Goal: Obtain resource: Download file/media

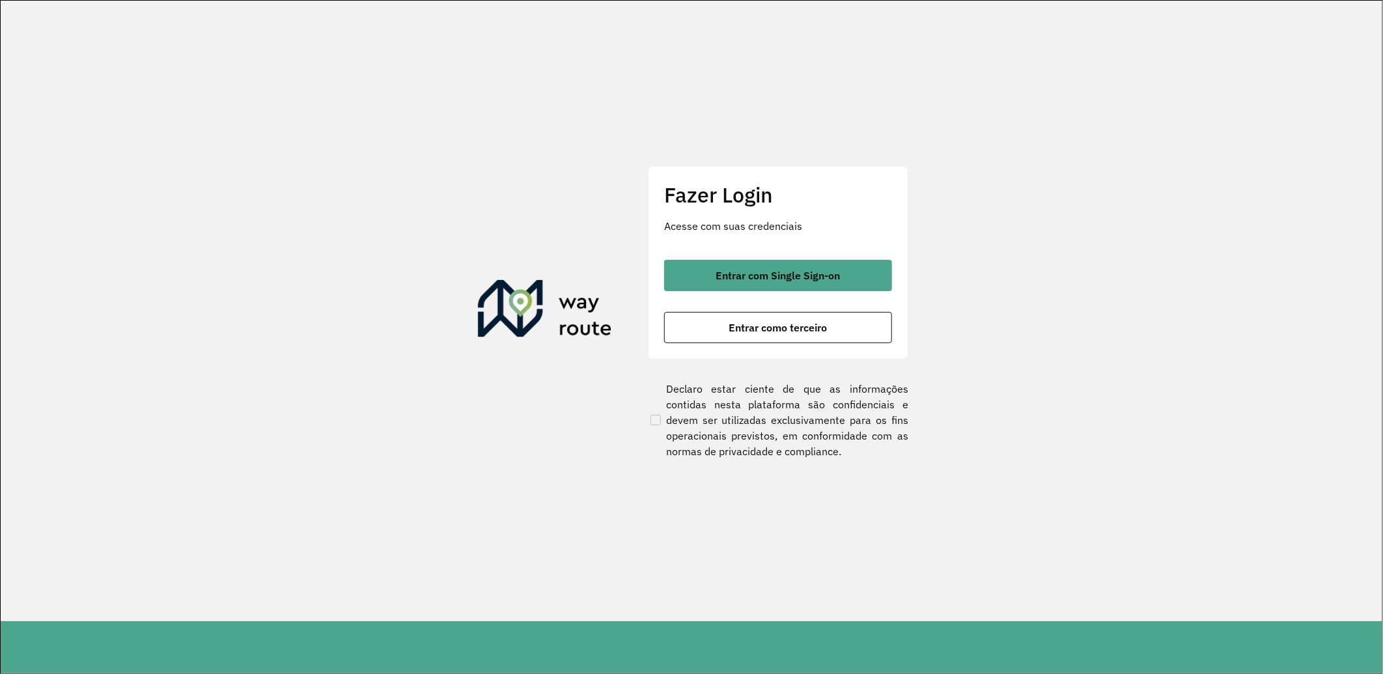
click at [817, 255] on div "Fazer Login Acesse com suas credenciais Entrar com Single Sign-on Entrar como t…" at bounding box center [778, 262] width 260 height 193
click at [813, 274] on span "Entrar com Single Sign-on" at bounding box center [778, 275] width 124 height 10
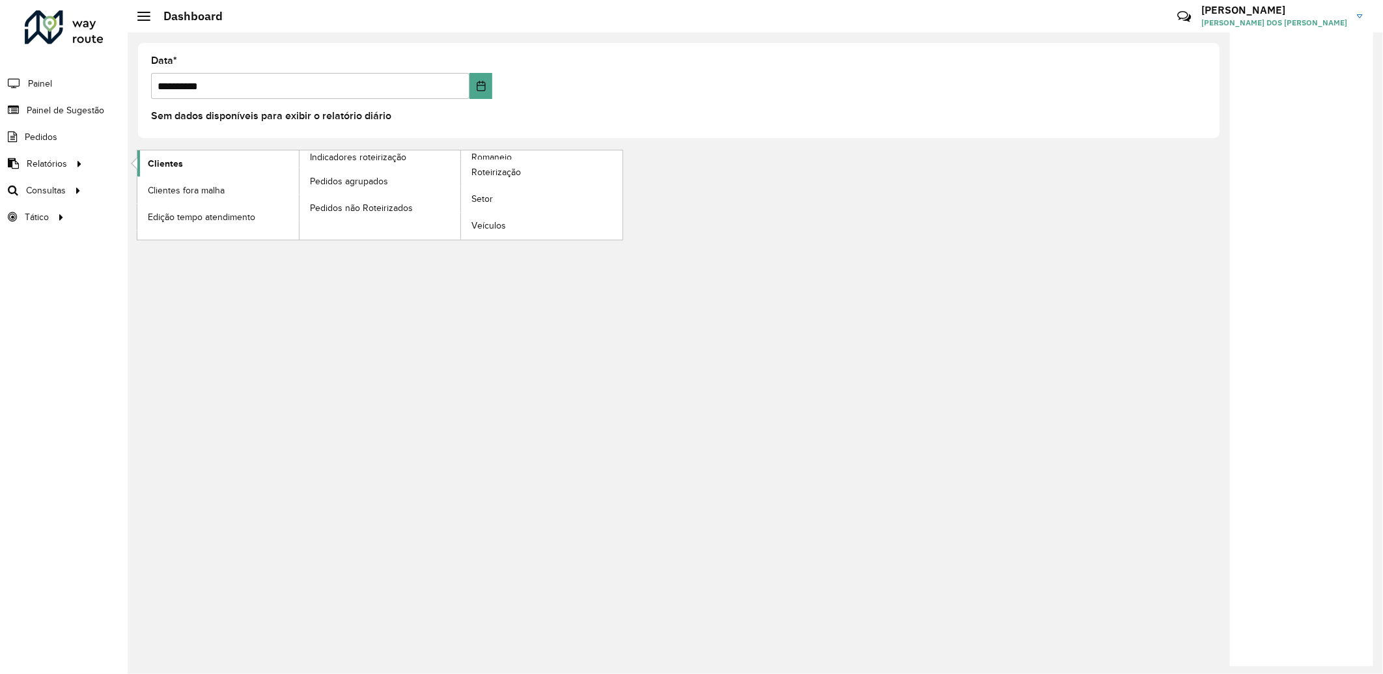
click at [171, 163] on span "Clientes" at bounding box center [165, 164] width 35 height 14
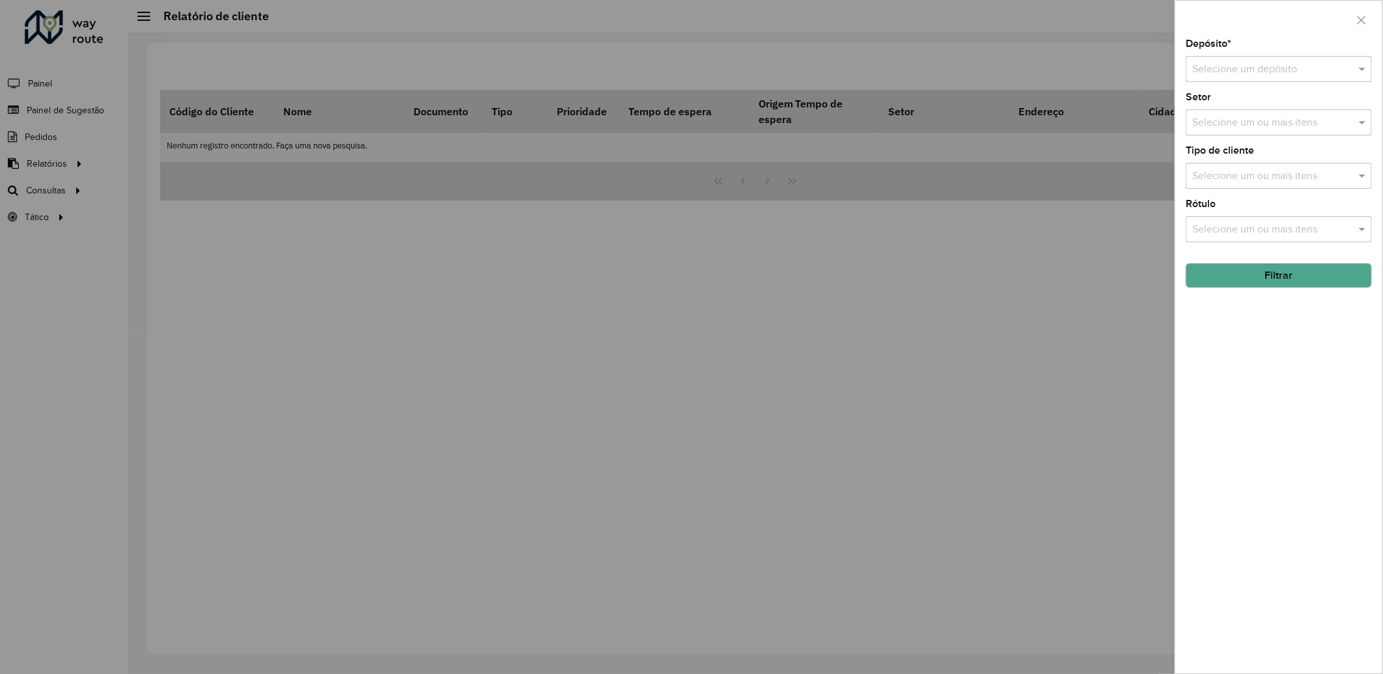
click at [1220, 82] on div "Selecione um depósito" at bounding box center [1279, 69] width 186 height 26
click at [1215, 102] on span "CDL Salto" at bounding box center [1214, 107] width 45 height 11
click at [1254, 277] on button "Filtrar" at bounding box center [1279, 275] width 186 height 25
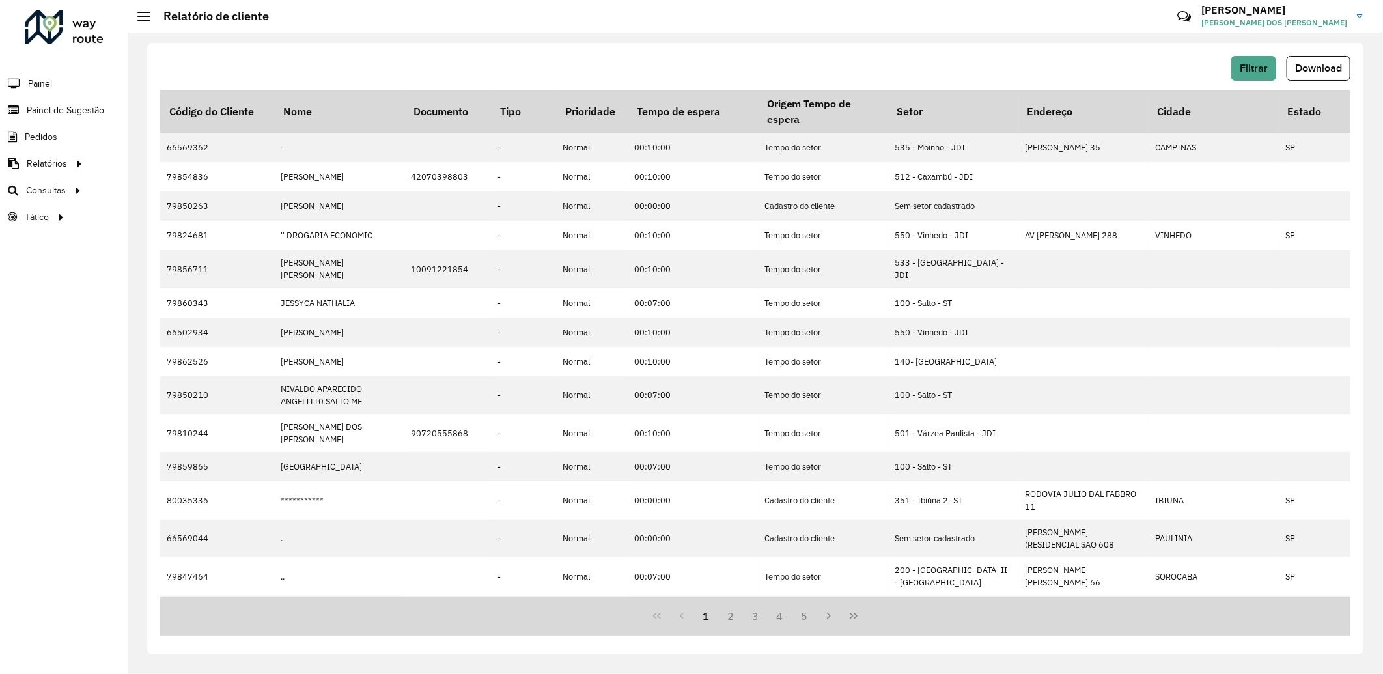
click at [1303, 72] on span "Download" at bounding box center [1318, 68] width 47 height 11
